Goal: Find contact information: Find contact information

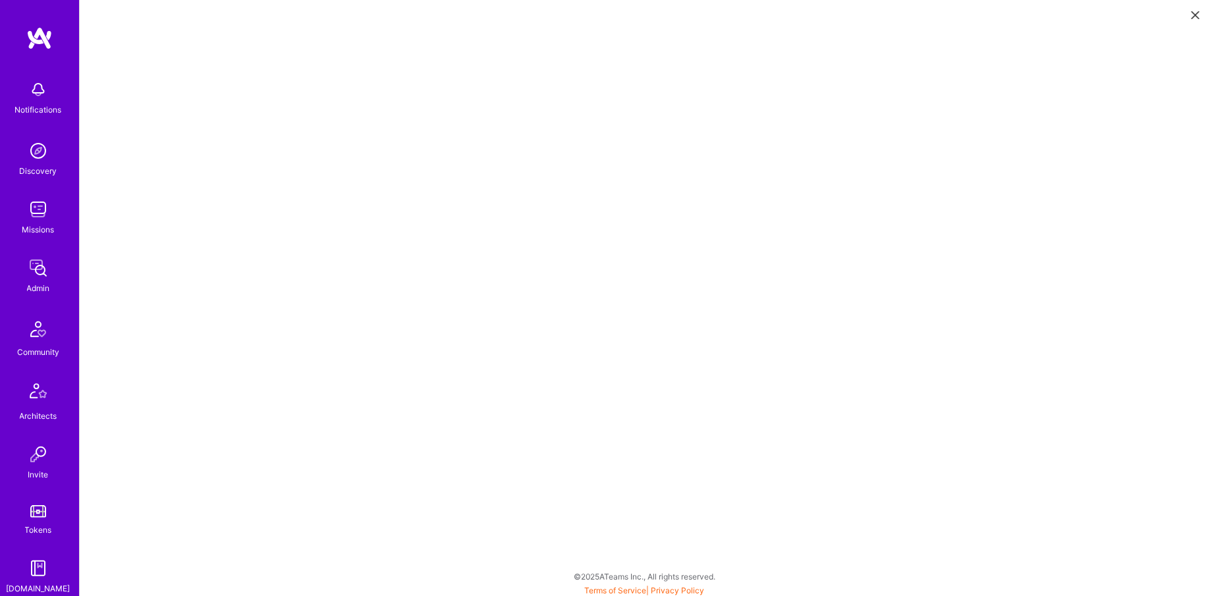
click at [44, 271] on img at bounding box center [38, 268] width 26 height 26
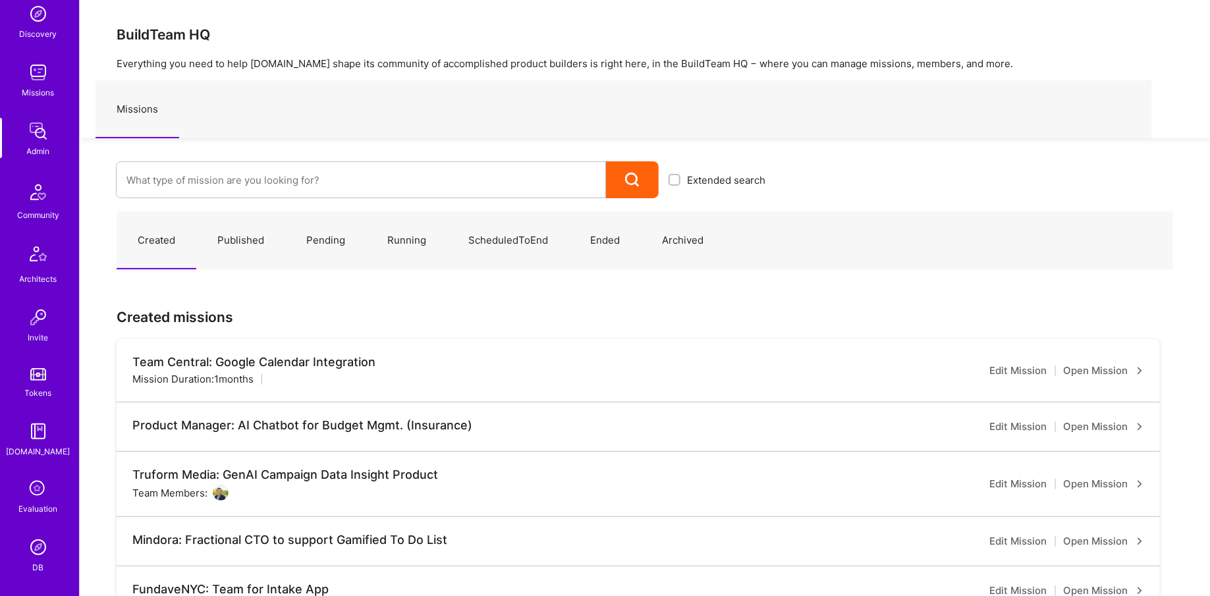
scroll to position [244, 0]
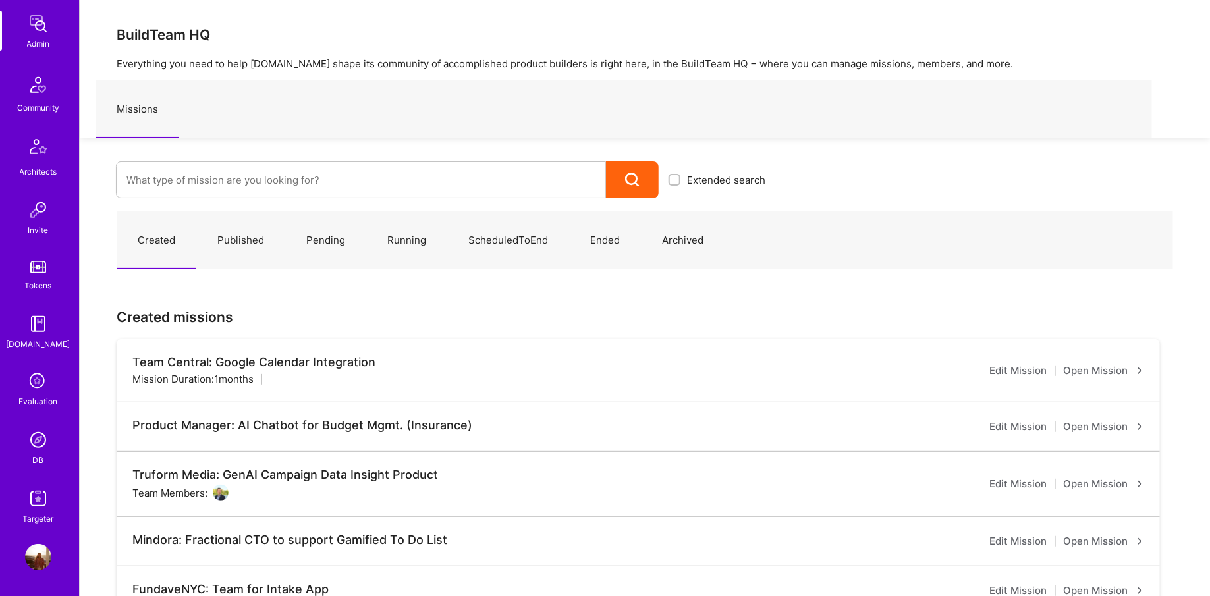
click at [40, 439] on img at bounding box center [38, 440] width 26 height 26
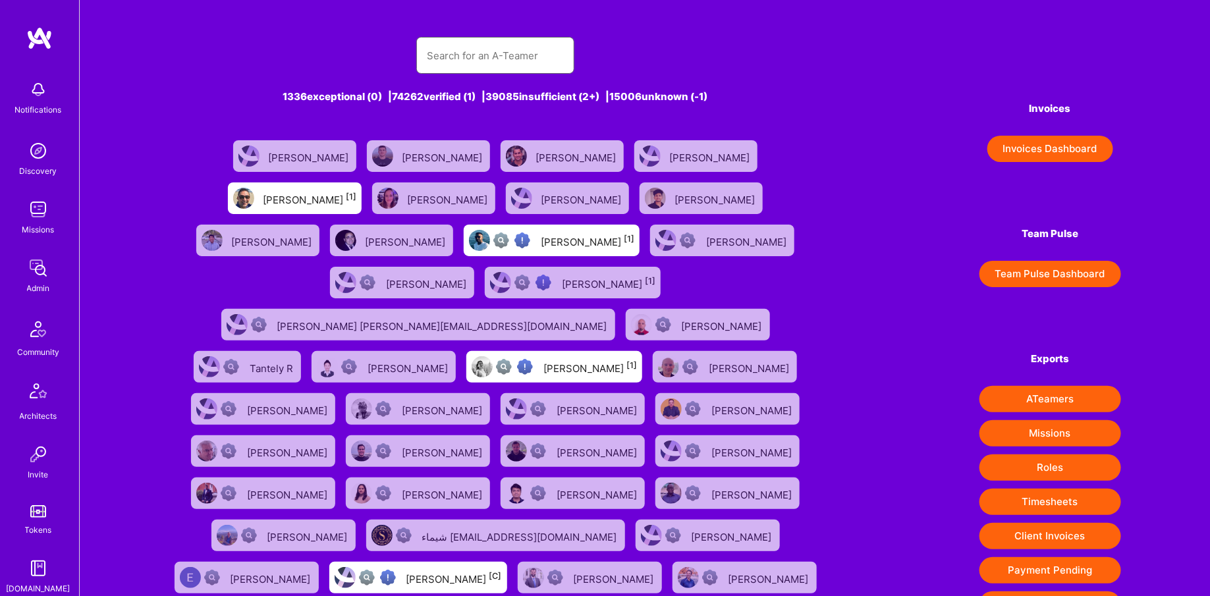
click at [436, 62] on input "text" at bounding box center [495, 56] width 137 height 34
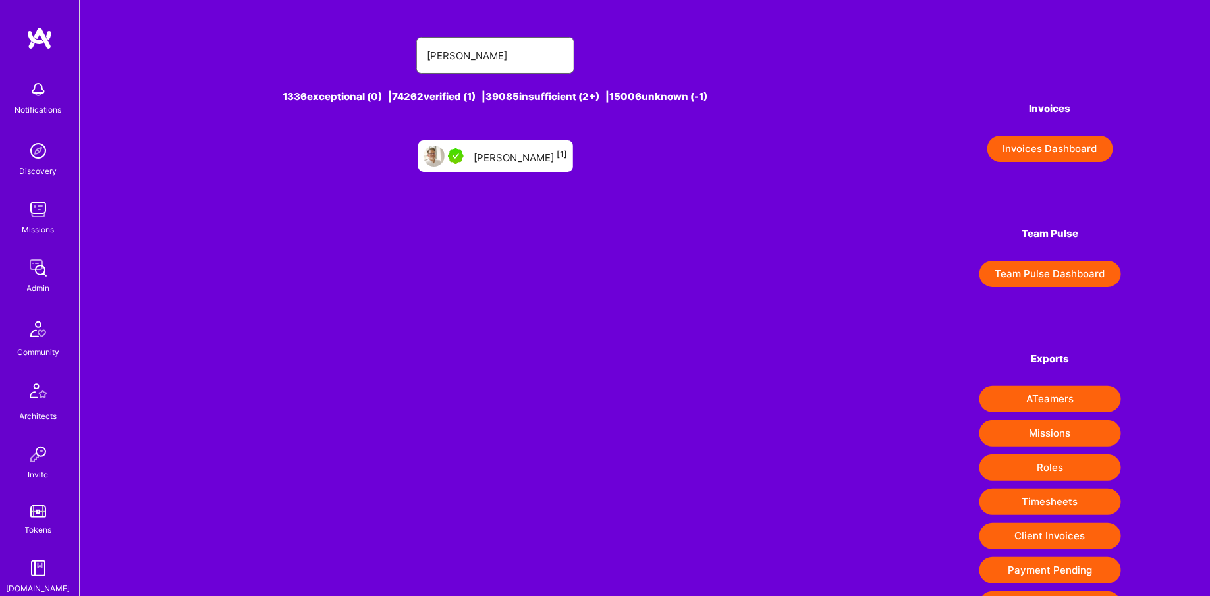
type input "[PERSON_NAME]"
click at [478, 157] on div "[PERSON_NAME] [1]" at bounding box center [521, 156] width 94 height 17
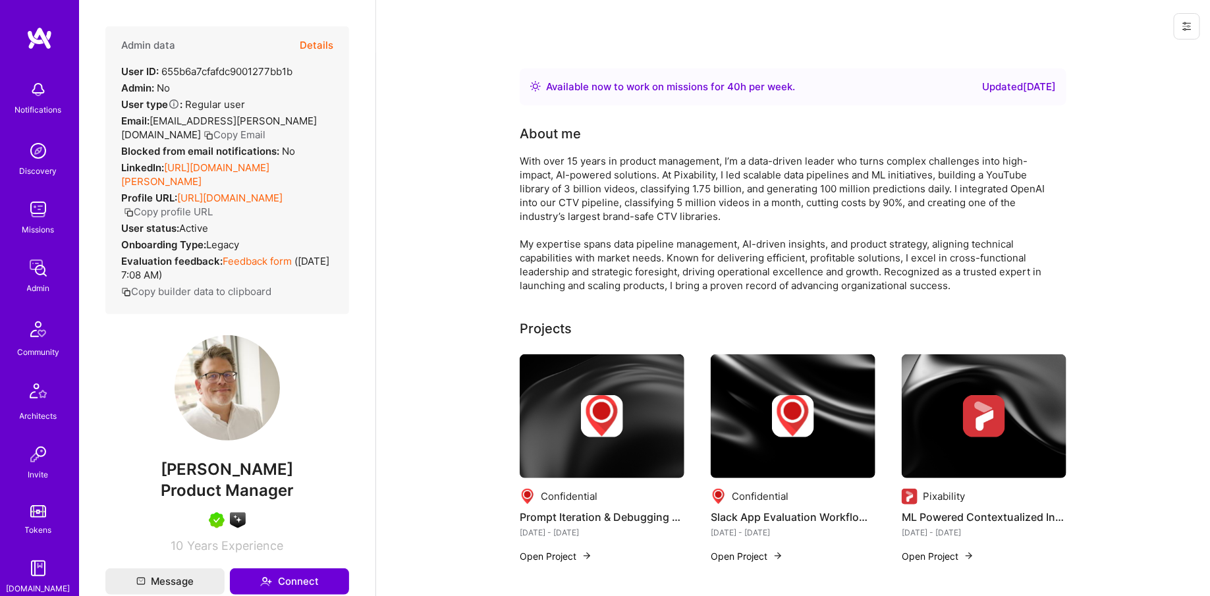
click at [204, 131] on button "Copy Email" at bounding box center [235, 135] width 62 height 14
